Goal: Information Seeking & Learning: Find contact information

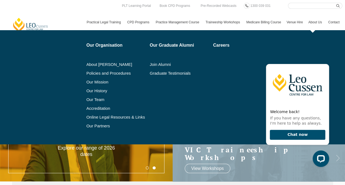
click at [315, 21] on link "About Us" at bounding box center [316, 22] width 20 height 16
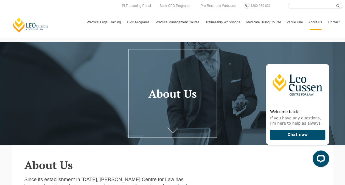
click at [170, 130] on icon at bounding box center [172, 129] width 11 height 5
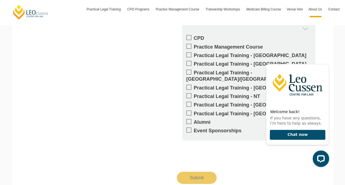
scroll to position [842, 0]
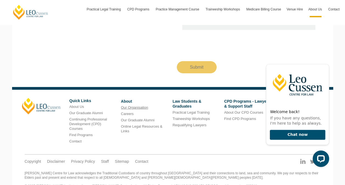
click at [129, 105] on link "Our Organisation" at bounding box center [134, 107] width 27 height 4
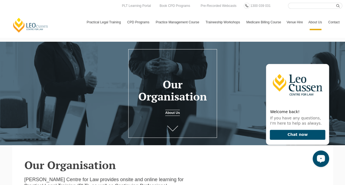
click at [300, 5] on input "Search here" at bounding box center [315, 6] width 54 height 6
type input "team"
click at [336, 3] on button "submit" at bounding box center [339, 6] width 6 height 6
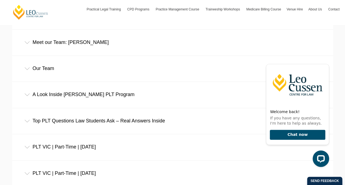
scroll to position [213, 0]
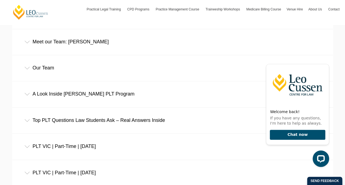
click at [38, 68] on div "Our Team" at bounding box center [172, 68] width 321 height 26
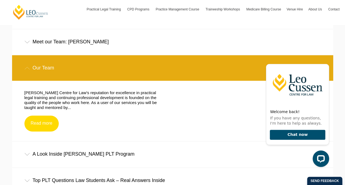
click at [41, 123] on link "Read more" at bounding box center [41, 124] width 34 height 16
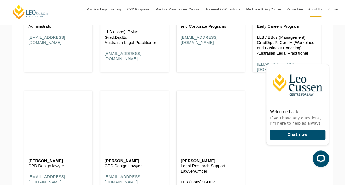
scroll to position [2709, 0]
